Goal: Task Accomplishment & Management: Complete application form

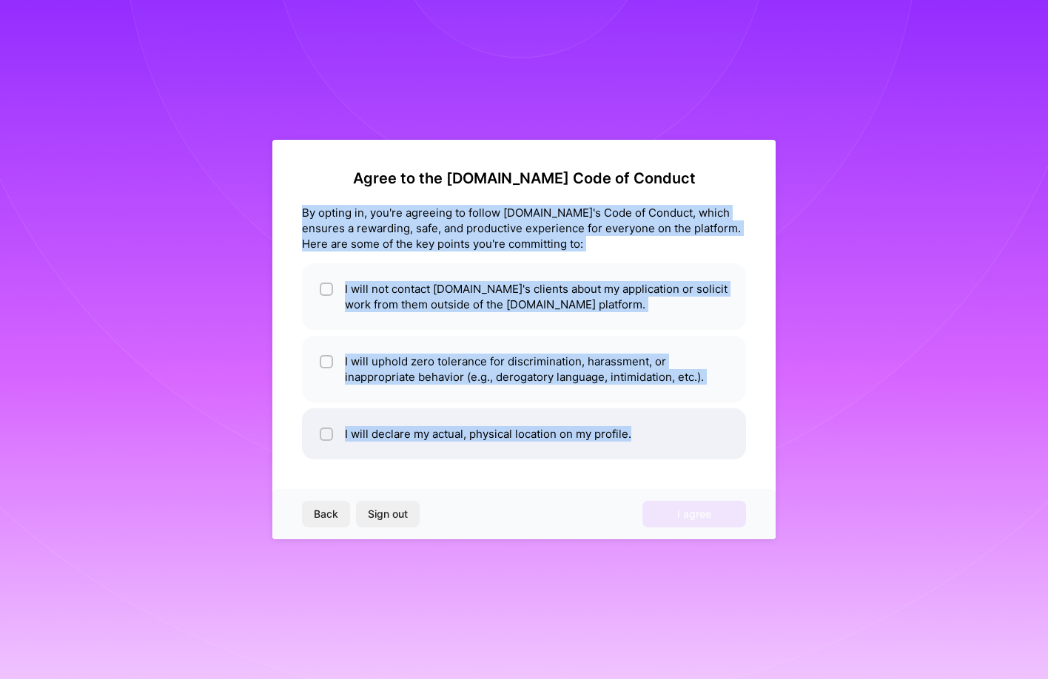
drag, startPoint x: 300, startPoint y: 208, endPoint x: 643, endPoint y: 444, distance: 416.1
click at [643, 444] on div "Agree to the [DOMAIN_NAME] Code of Conduct By opting in, you're agreeing to fol…" at bounding box center [523, 340] width 503 height 400
copy div "By opting in, you're agreeing to follow [DOMAIN_NAME]'s Code of Conduct, which …"
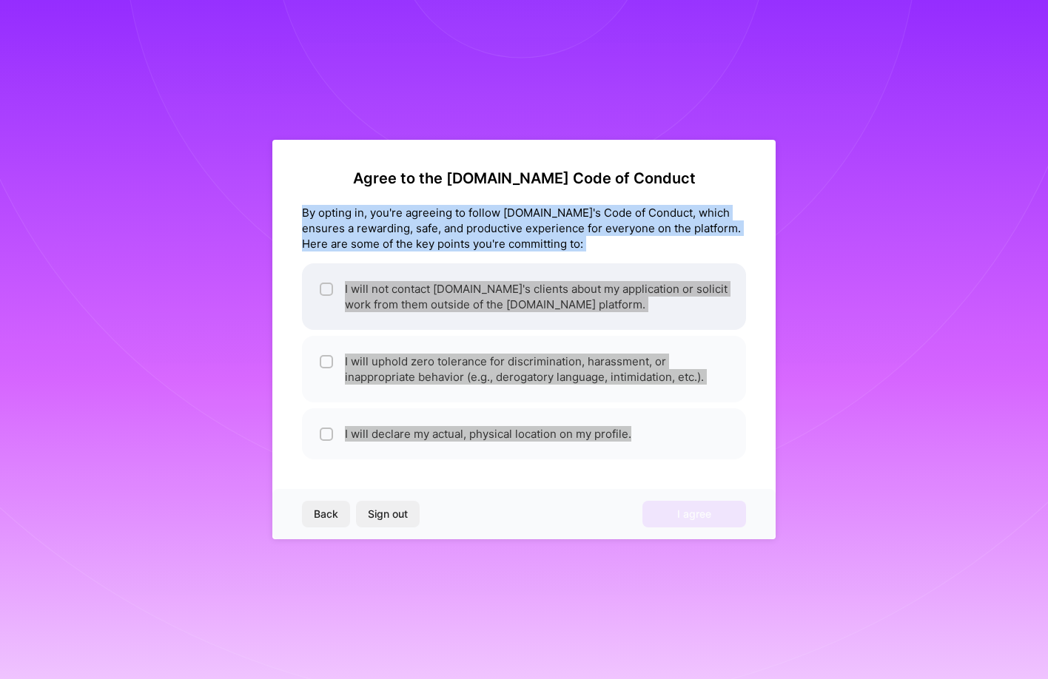
click at [365, 295] on li "I will not contact [DOMAIN_NAME]'s clients about my application or solicit work…" at bounding box center [524, 296] width 444 height 67
checkbox input "true"
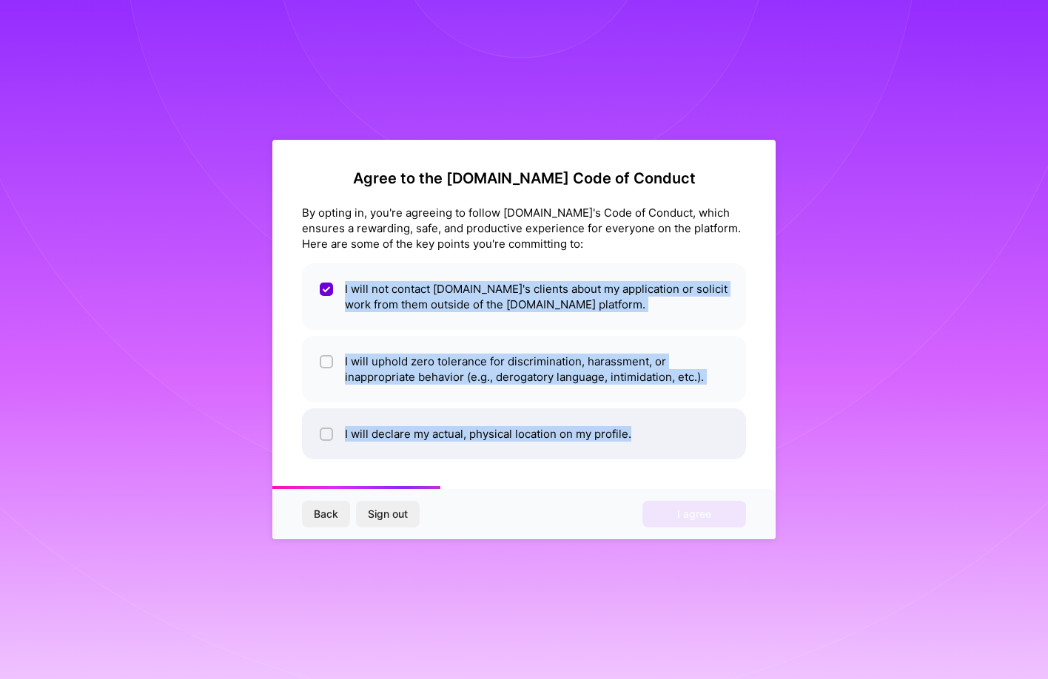
drag, startPoint x: 343, startPoint y: 284, endPoint x: 647, endPoint y: 443, distance: 342.6
click at [647, 443] on ul "I will not contact [DOMAIN_NAME]'s clients about my application or solicit work…" at bounding box center [524, 361] width 444 height 196
copy ul "I will not contact [DOMAIN_NAME]'s clients about my application or solicit work…"
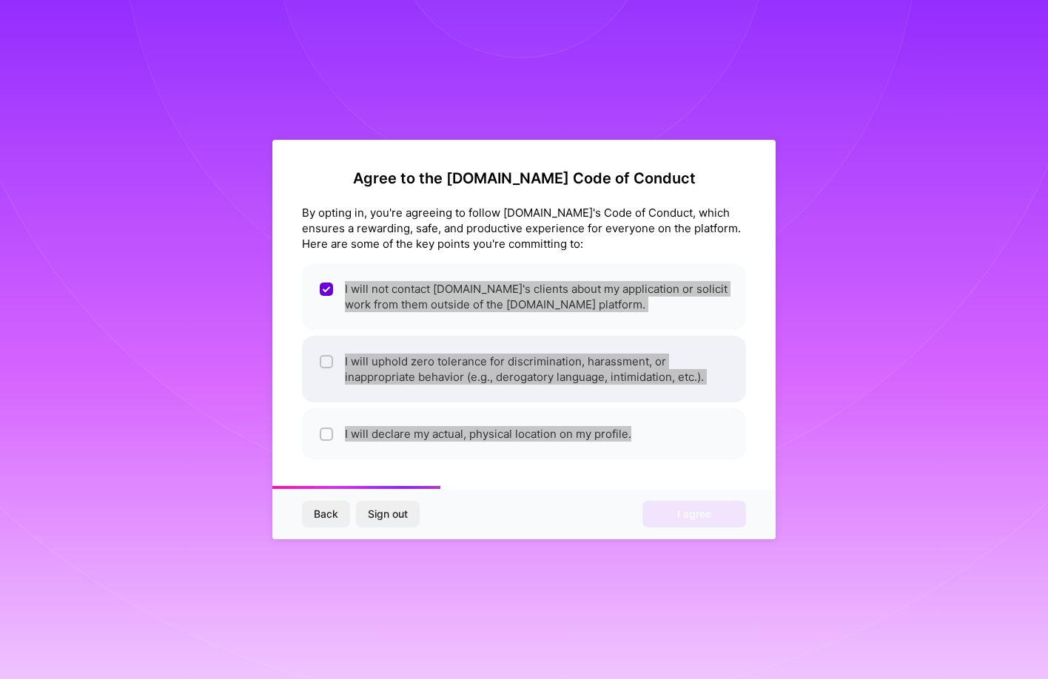
click at [320, 366] on div at bounding box center [326, 361] width 13 height 13
checkbox input "true"
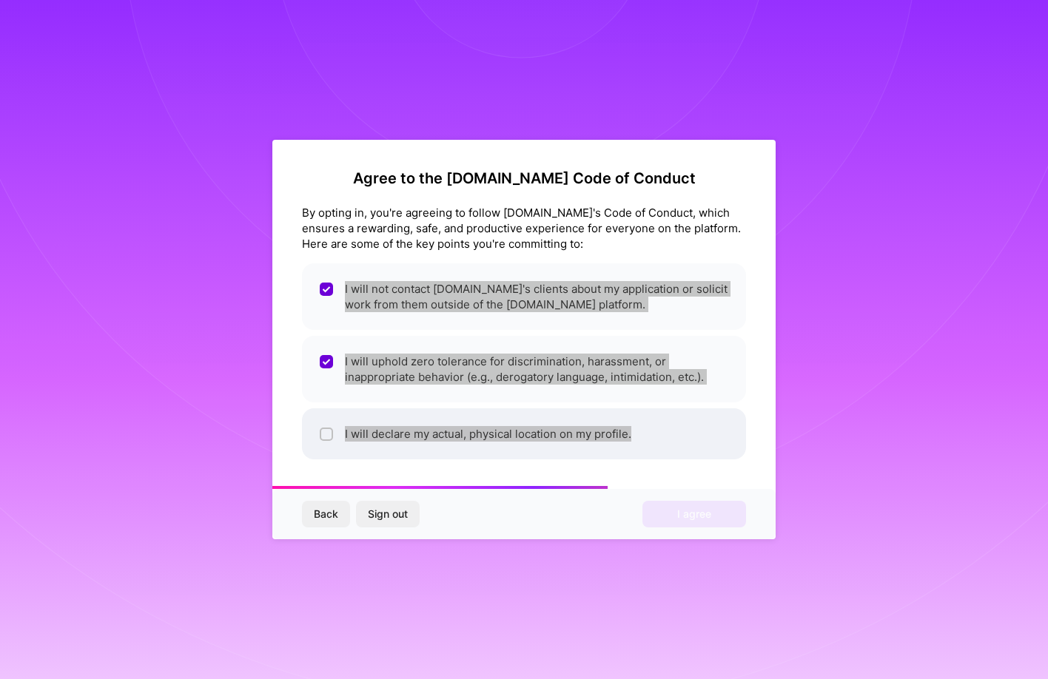
click at [324, 433] on input "checkbox" at bounding box center [328, 435] width 10 height 10
checkbox input "true"
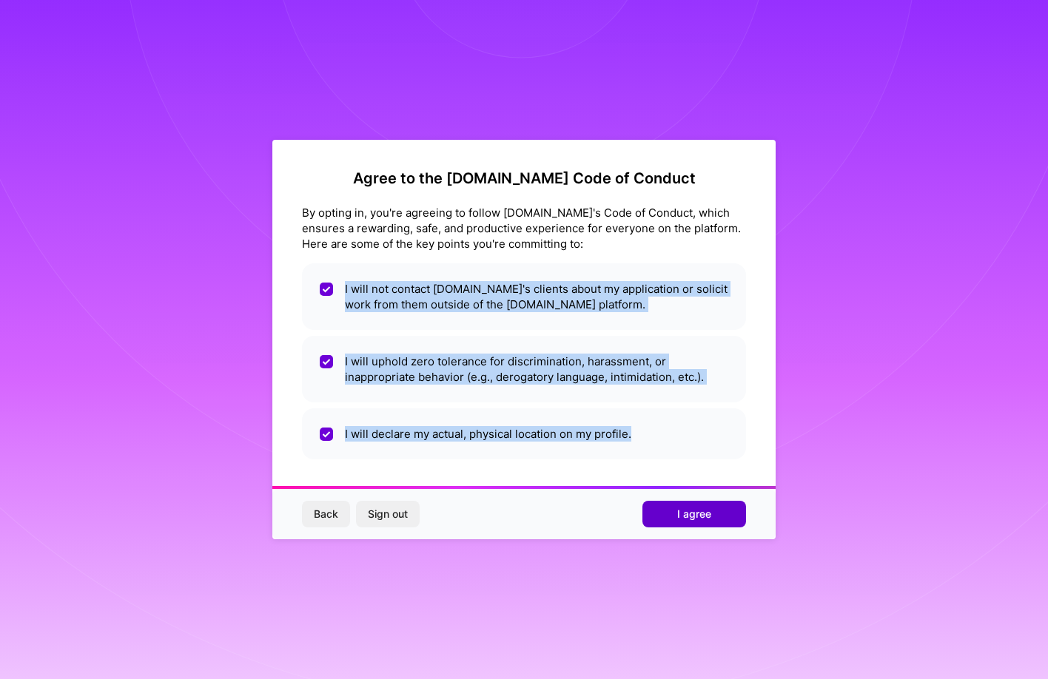
click at [676, 514] on button "I agree" at bounding box center [694, 514] width 104 height 27
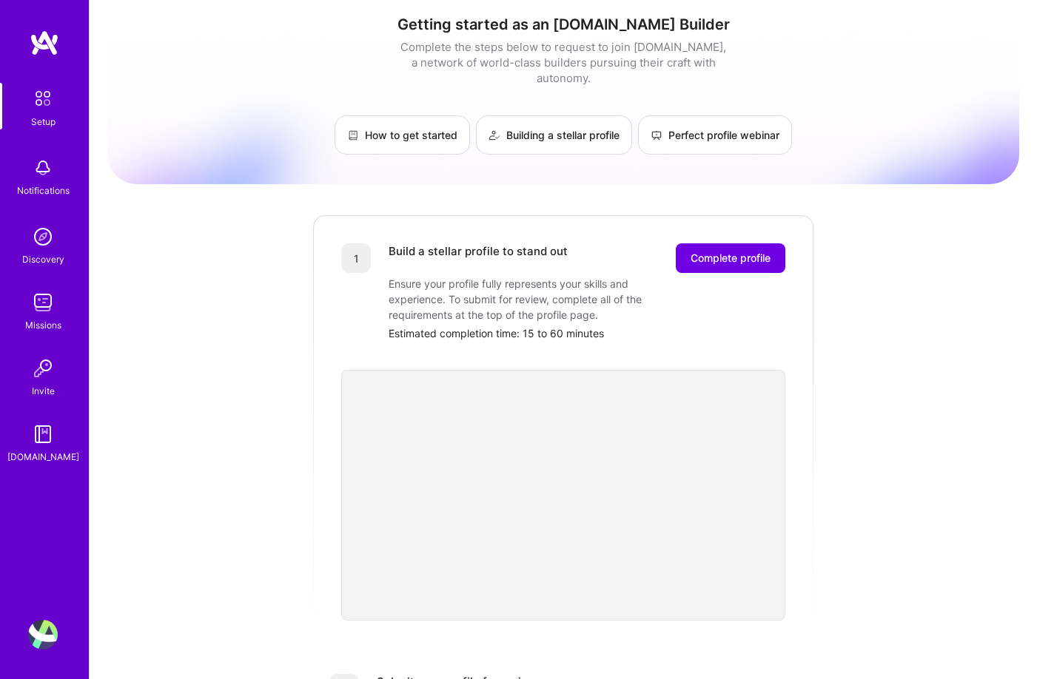
scroll to position [1, 0]
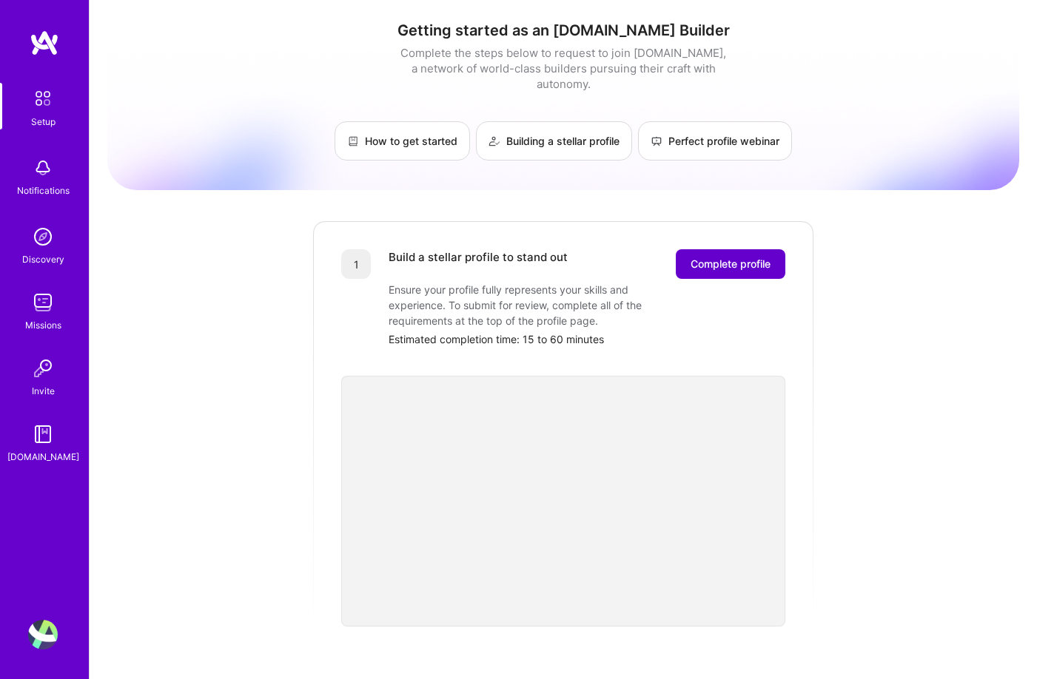
click at [713, 257] on span "Complete profile" at bounding box center [731, 264] width 80 height 15
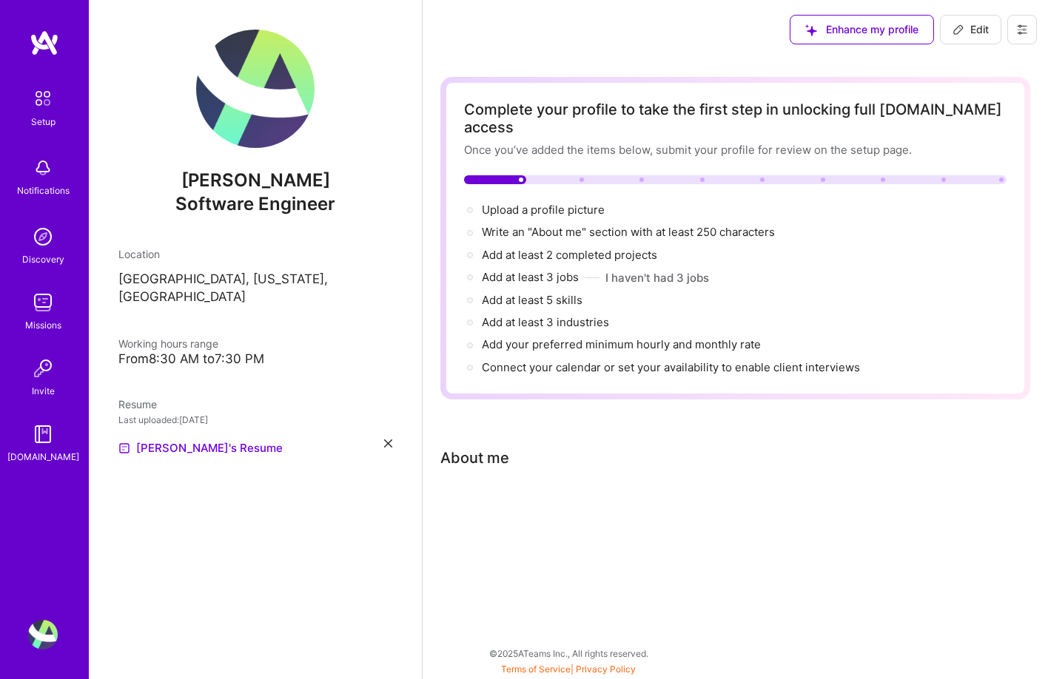
click at [1015, 38] on button at bounding box center [1022, 30] width 30 height 30
click at [633, 47] on div "Enhance my profile Edit Settings Payment method Log Out" at bounding box center [735, 29] width 625 height 59
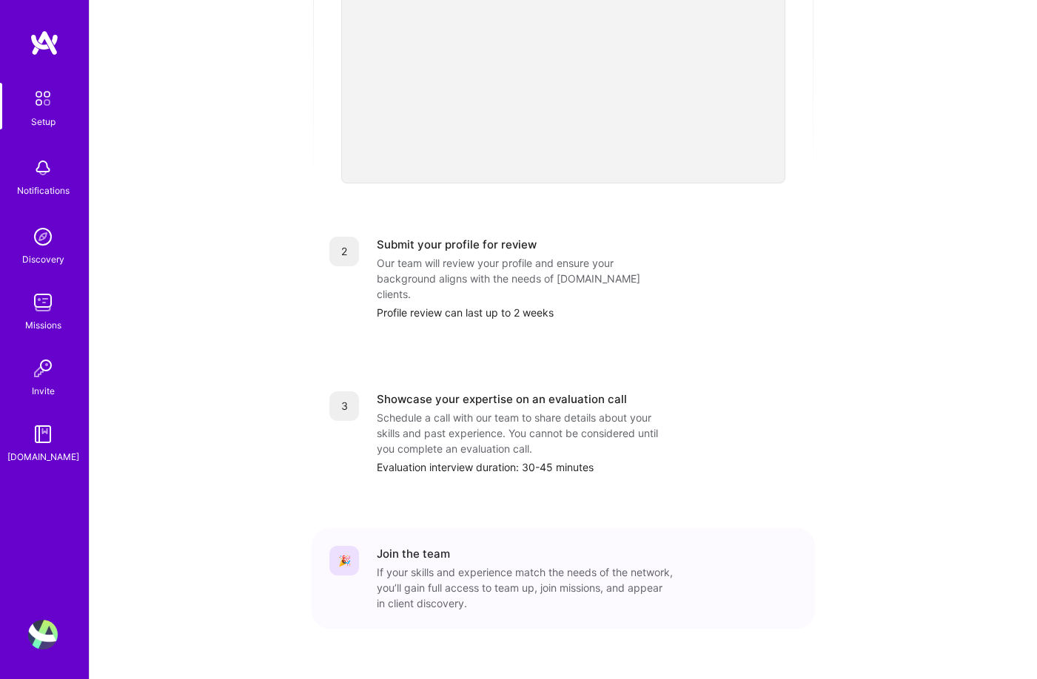
scroll to position [446, 0]
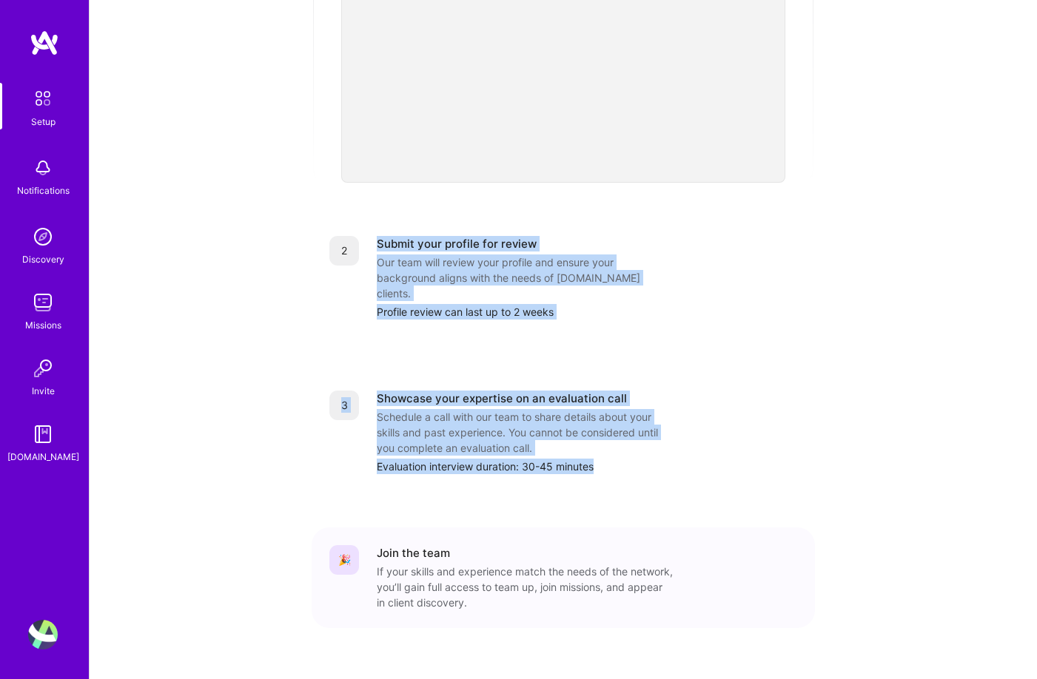
drag, startPoint x: 377, startPoint y: 218, endPoint x: 624, endPoint y: 446, distance: 335.2
click at [624, 446] on div "1 Build a stellar profile to stand out Complete profile Ensure your profile ful…" at bounding box center [563, 217] width 503 height 882
copy div "Submit your profile for review Our team will review your profile and ensure you…"
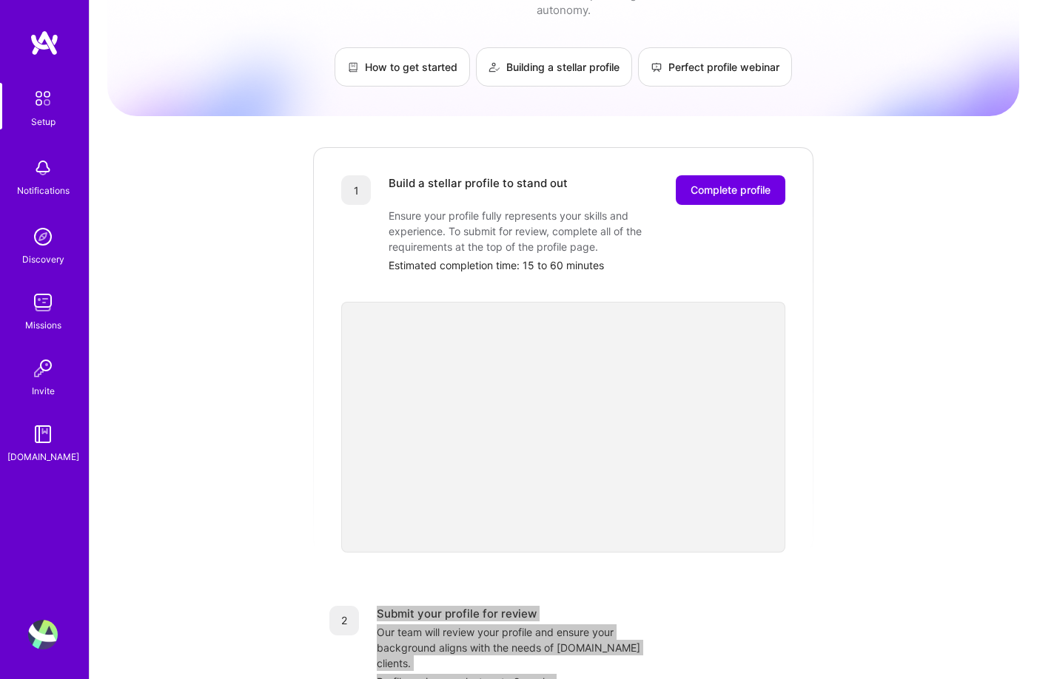
scroll to position [0, 0]
